Goal: Task Accomplishment & Management: Manage account settings

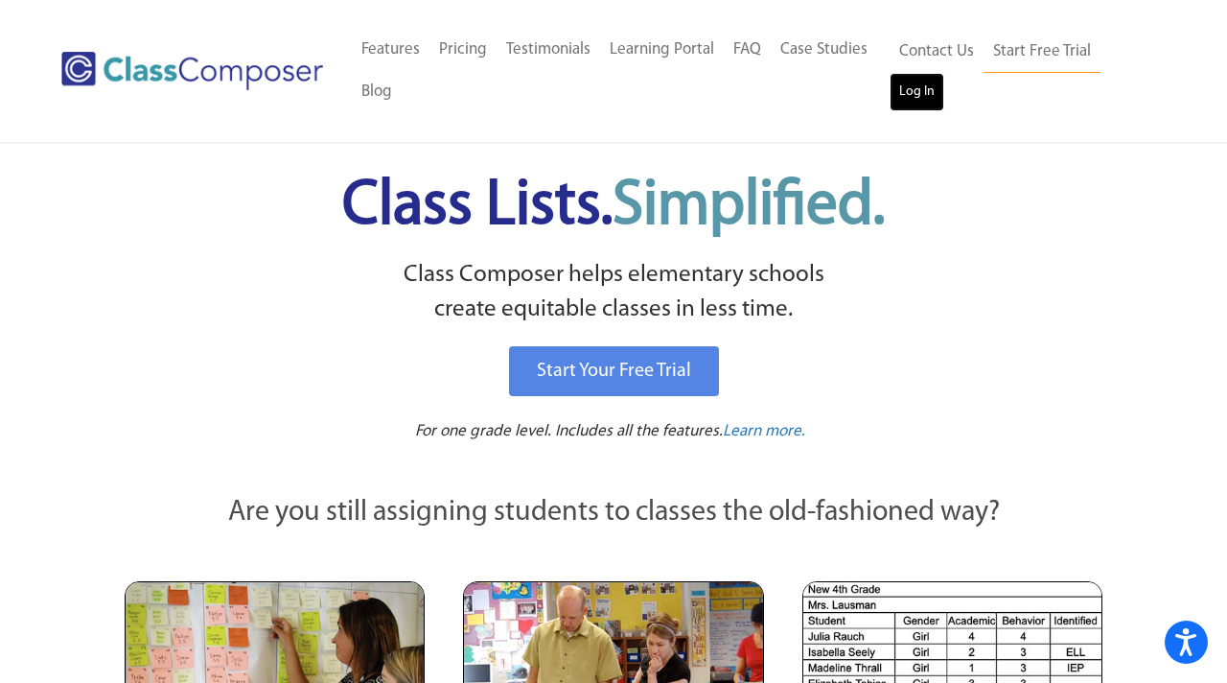
click at [926, 99] on link "Log In" at bounding box center [917, 92] width 55 height 38
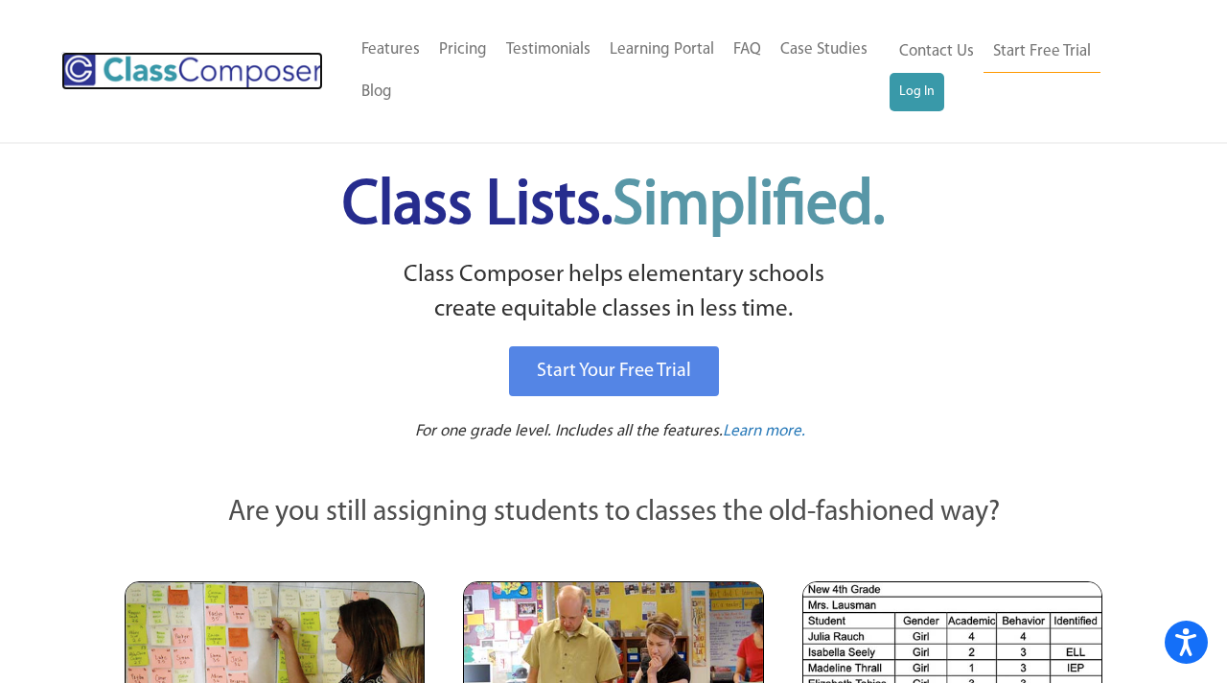
click at [161, 79] on img at bounding box center [192, 71] width 262 height 38
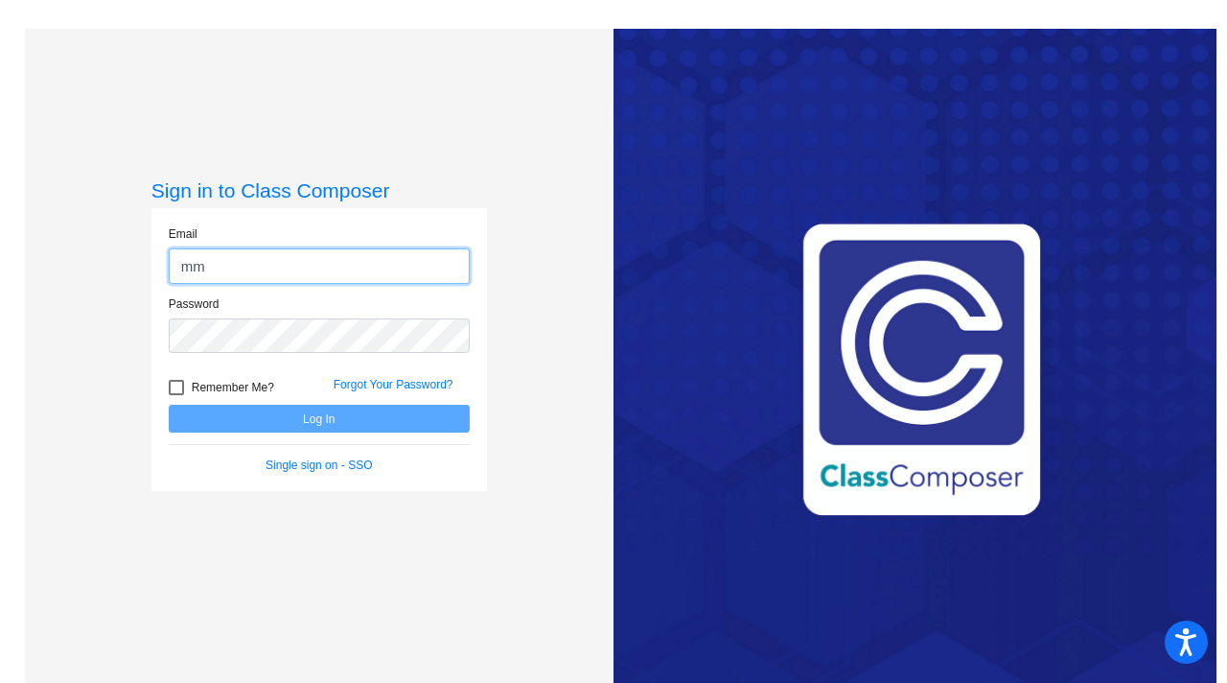
type input "mmuglia@cvs.k12.mi.us"
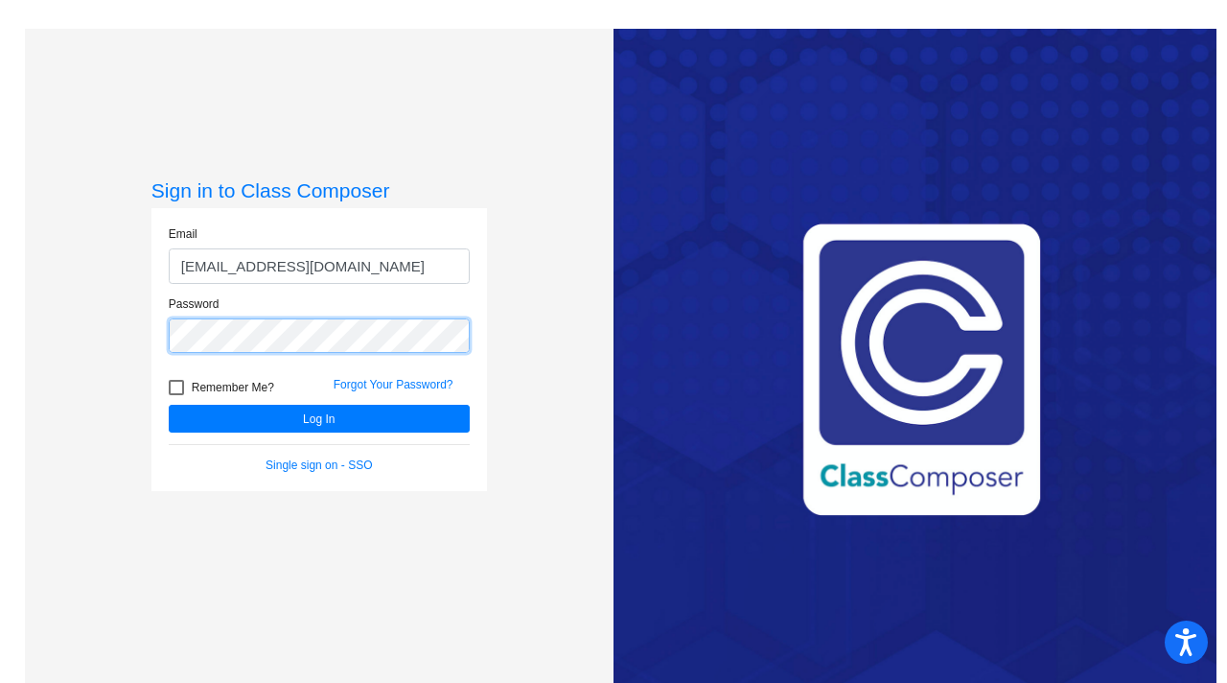
click at [169, 405] on button "Log In" at bounding box center [319, 419] width 301 height 28
click at [316, 465] on link "Single sign on - SSO" at bounding box center [319, 464] width 106 height 13
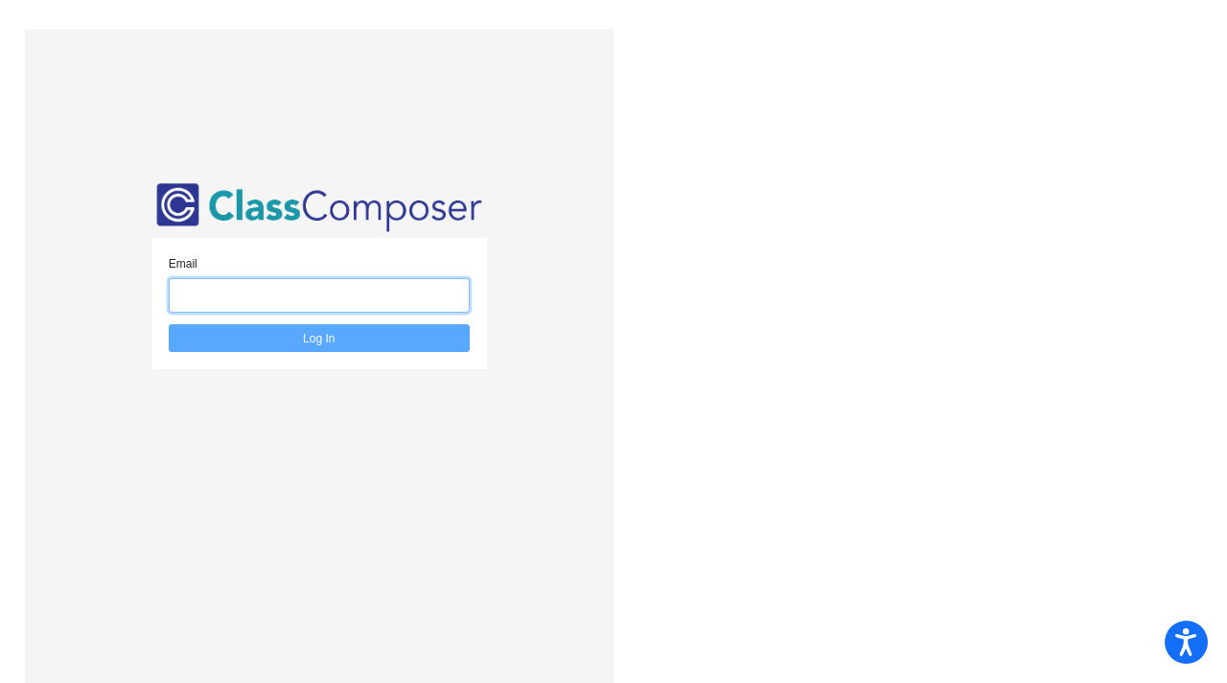
click at [389, 296] on input "email" at bounding box center [319, 295] width 301 height 35
type input "mmuglia@cvs.k12.mi.us"
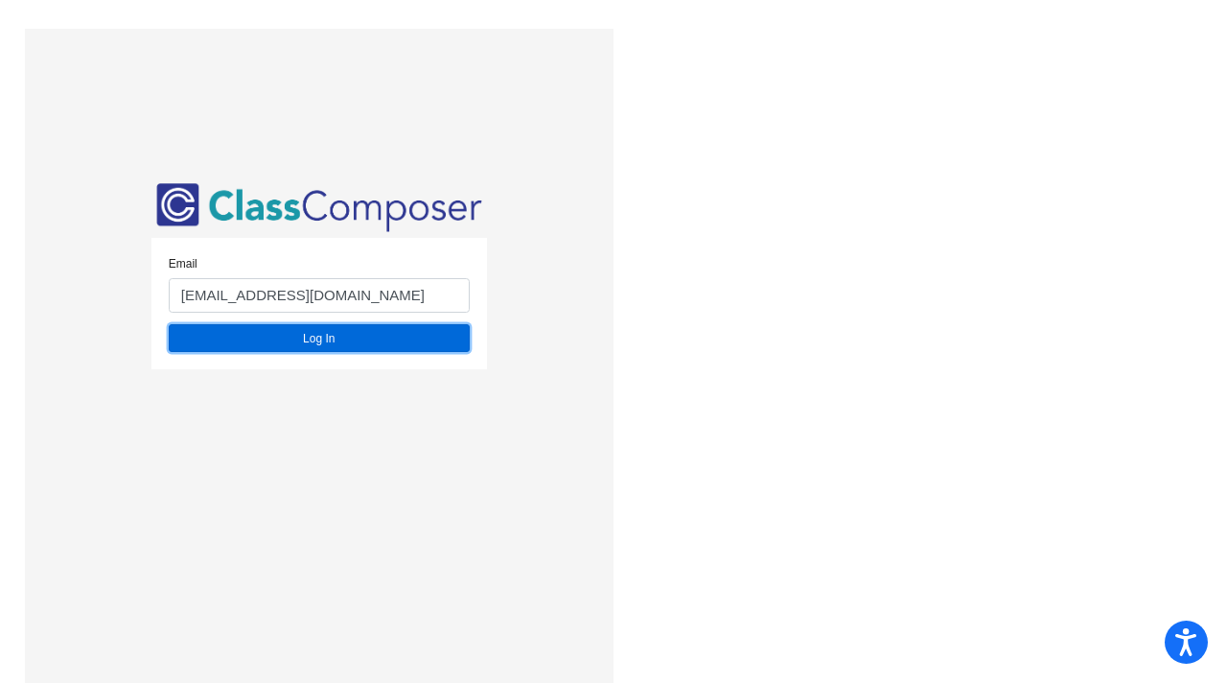
click at [341, 334] on button "Log In" at bounding box center [319, 338] width 301 height 28
click at [335, 346] on button "Log In" at bounding box center [319, 338] width 301 height 28
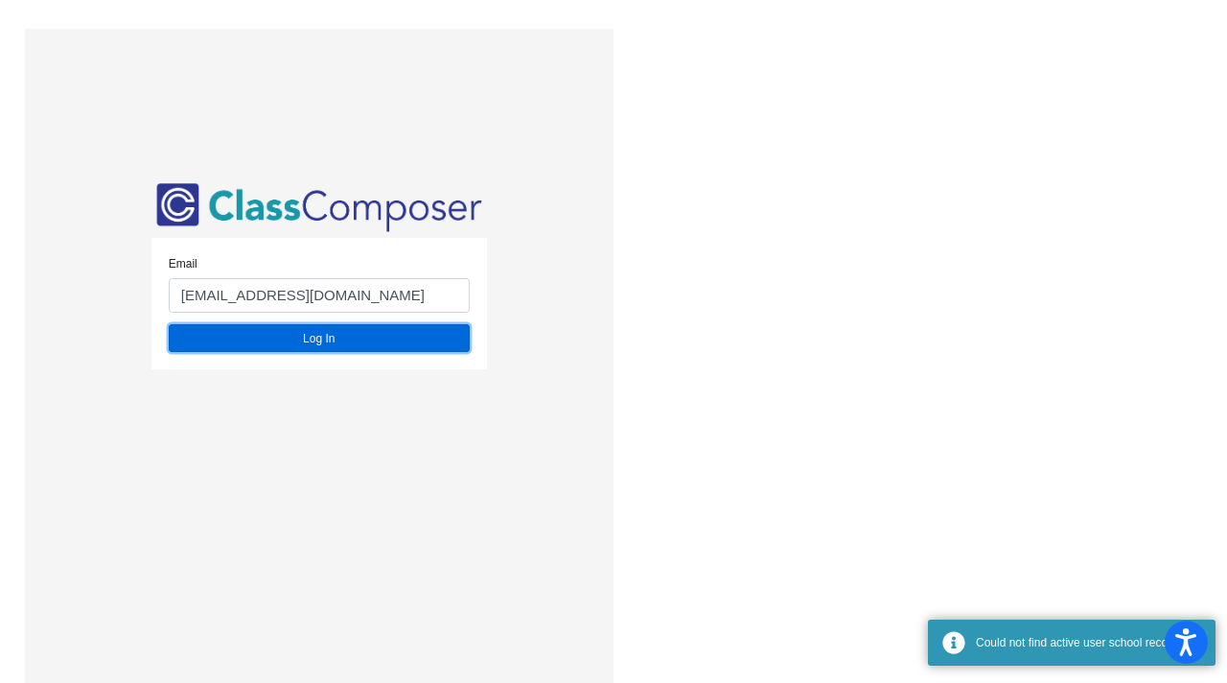
click at [329, 341] on button "Log In" at bounding box center [319, 338] width 301 height 28
